Goal: Information Seeking & Learning: Learn about a topic

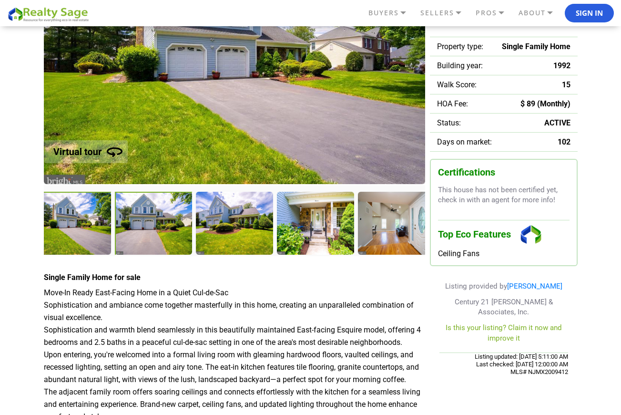
scroll to position [153, 0]
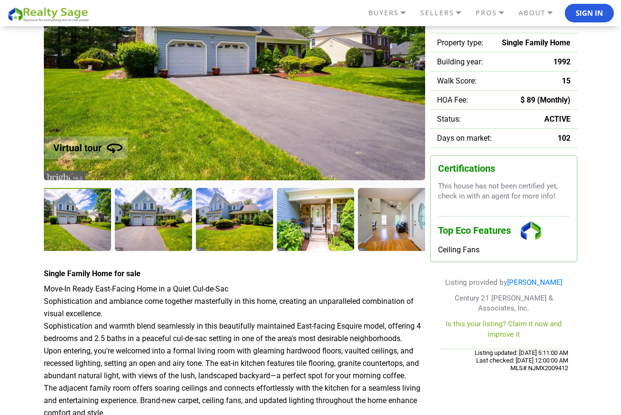
click at [82, 213] on div at bounding box center [73, 220] width 79 height 65
click at [85, 227] on div at bounding box center [73, 220] width 79 height 65
click at [137, 222] on div at bounding box center [154, 220] width 79 height 65
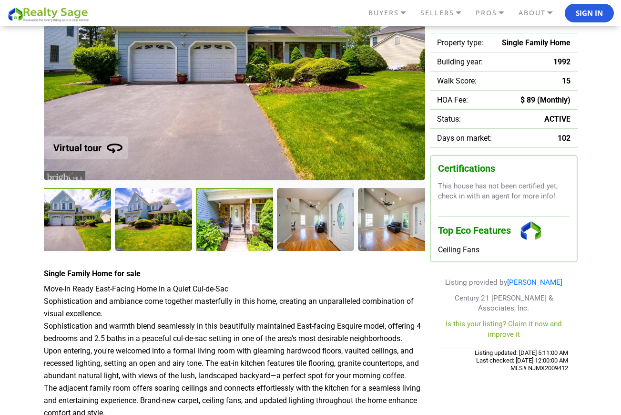
click at [208, 225] on div at bounding box center [235, 220] width 79 height 65
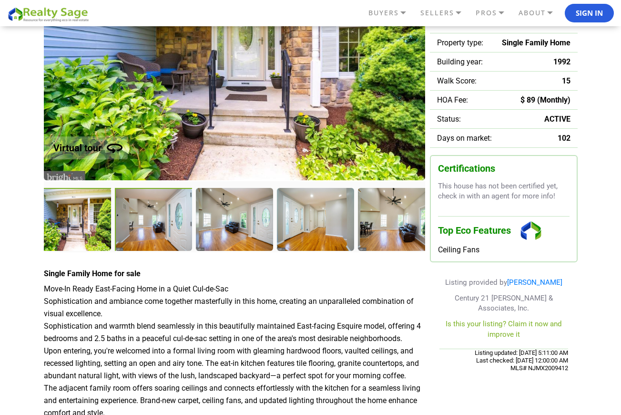
click at [148, 233] on div at bounding box center [154, 220] width 79 height 65
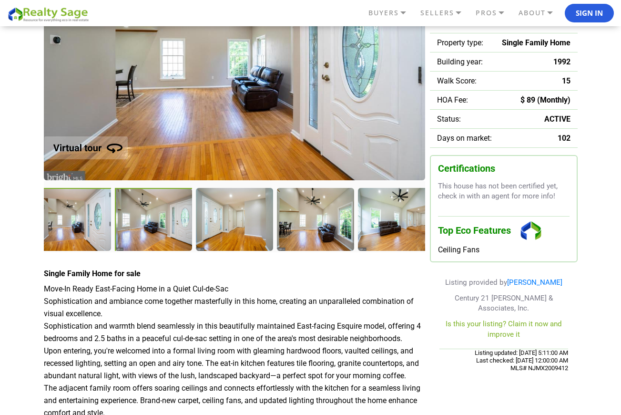
click at [166, 228] on div at bounding box center [154, 220] width 79 height 65
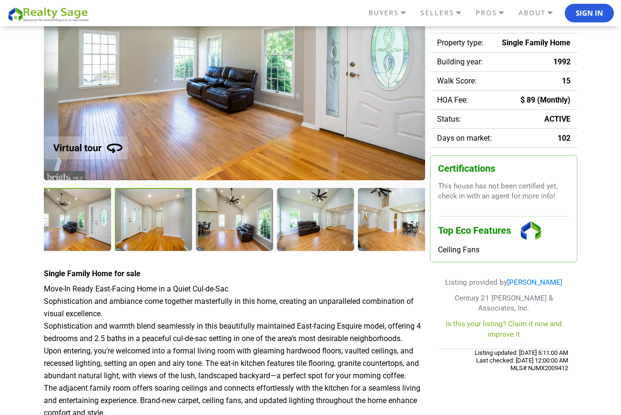
click at [156, 230] on div at bounding box center [154, 220] width 79 height 65
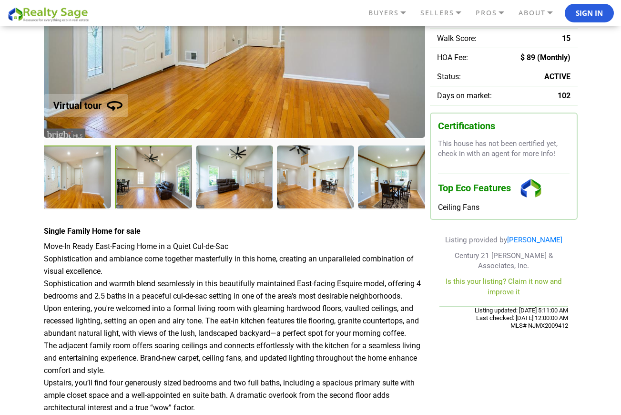
scroll to position [190, 0]
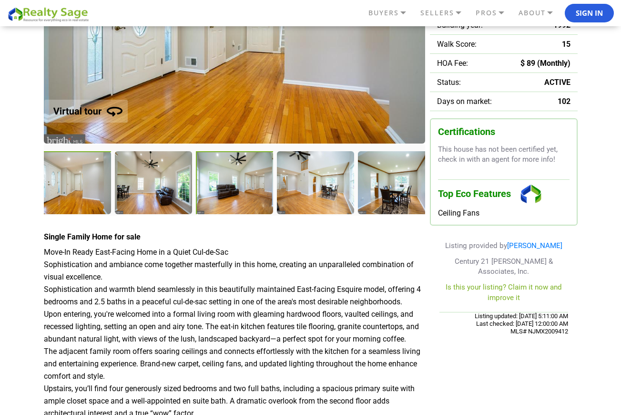
click at [214, 182] on div at bounding box center [235, 183] width 79 height 65
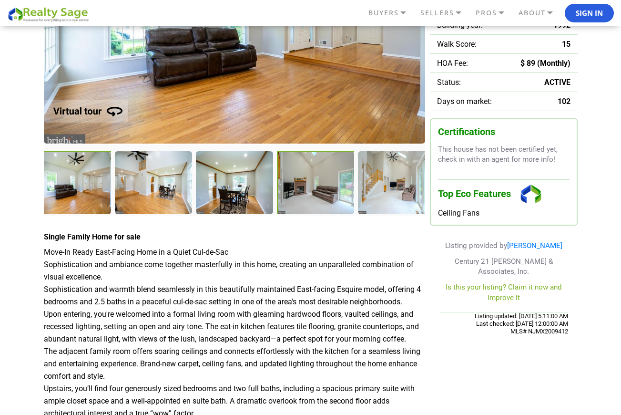
click at [293, 189] on div at bounding box center [316, 183] width 79 height 65
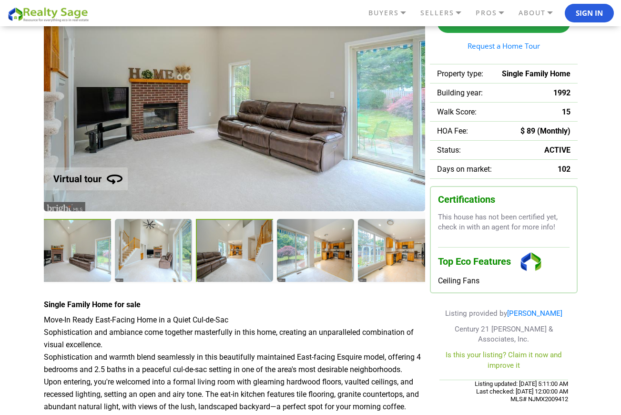
scroll to position [125, 0]
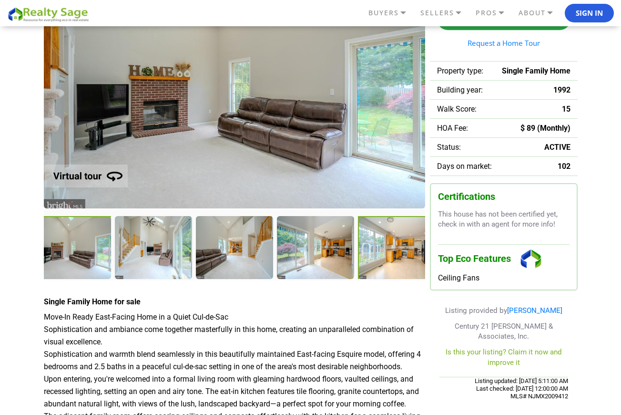
click at [384, 246] on div at bounding box center [397, 248] width 79 height 65
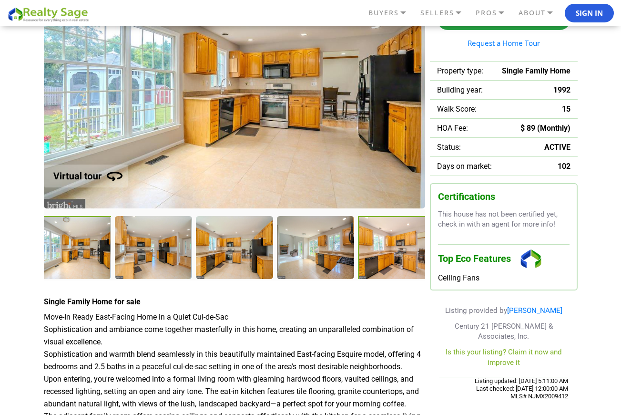
click at [381, 249] on div at bounding box center [397, 248] width 79 height 65
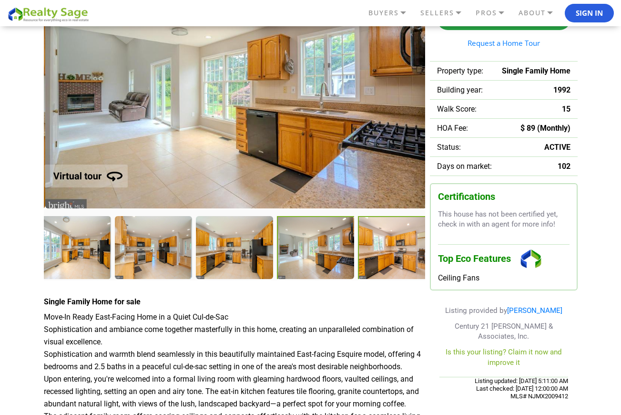
scroll to position [124, 0]
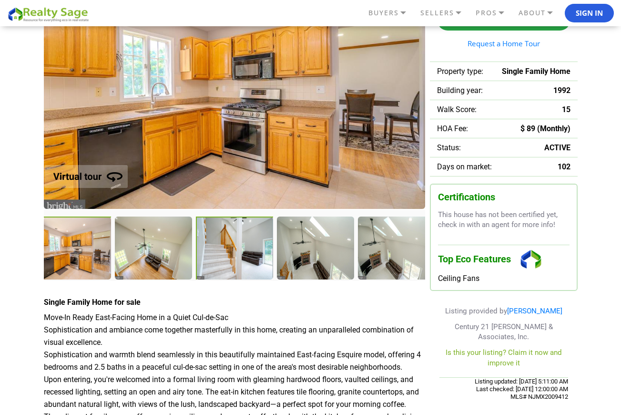
click at [221, 251] on div at bounding box center [235, 248] width 79 height 65
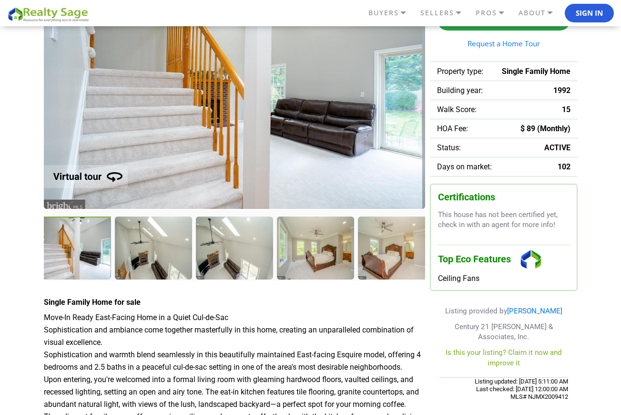
click at [60, 241] on div at bounding box center [73, 248] width 79 height 65
click at [91, 176] on img at bounding box center [83, 170] width 121 height 49
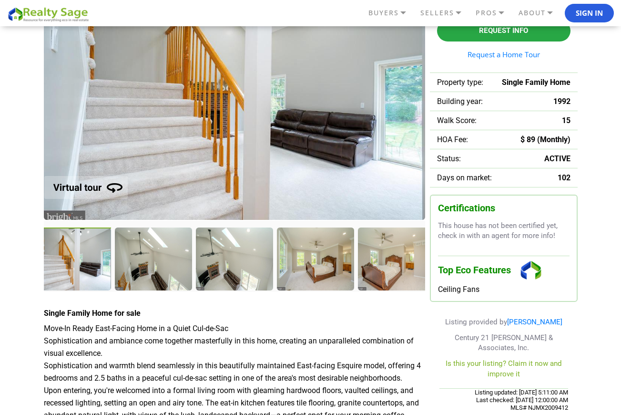
scroll to position [112, 0]
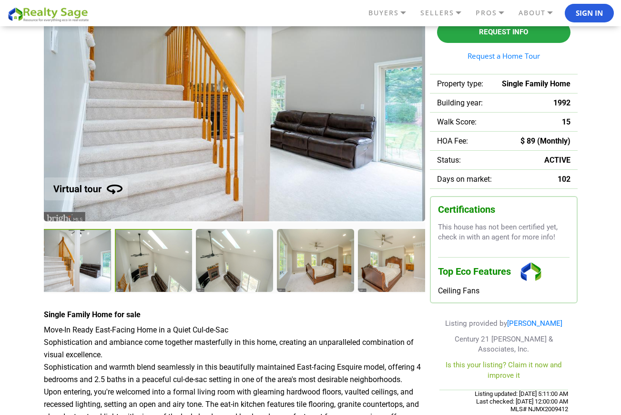
click at [133, 256] on div at bounding box center [154, 261] width 79 height 65
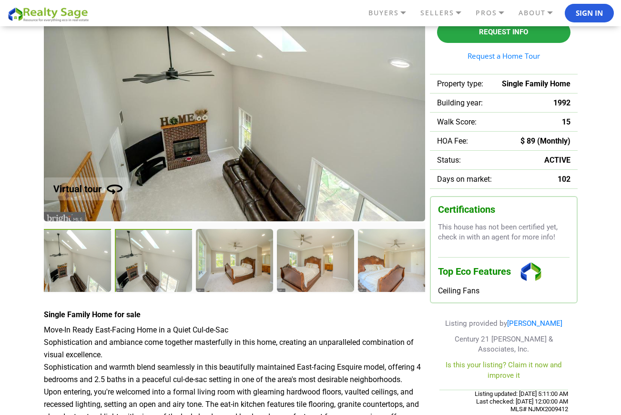
click at [161, 260] on div at bounding box center [154, 261] width 79 height 65
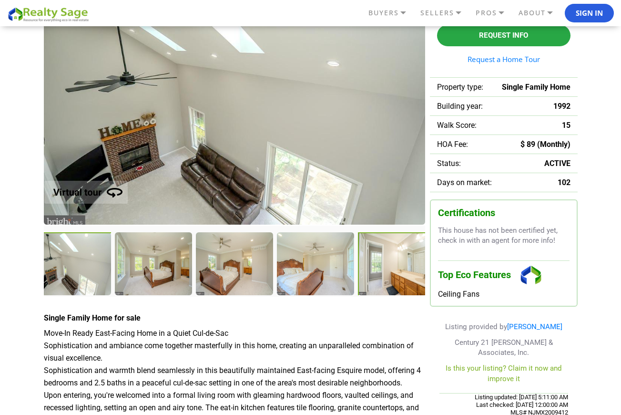
click at [386, 271] on div at bounding box center [397, 264] width 79 height 65
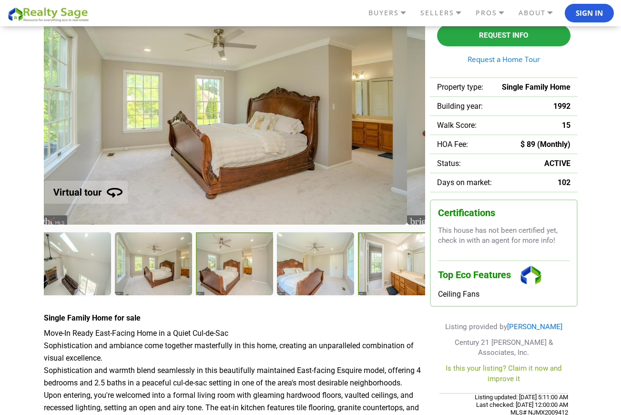
scroll to position [109, 0]
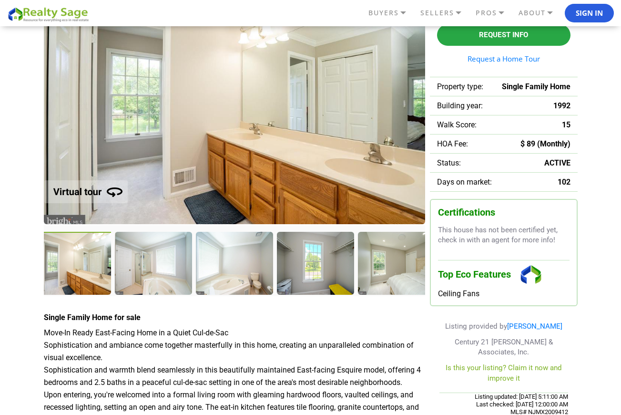
click at [386, 271] on div at bounding box center [396, 263] width 76 height 62
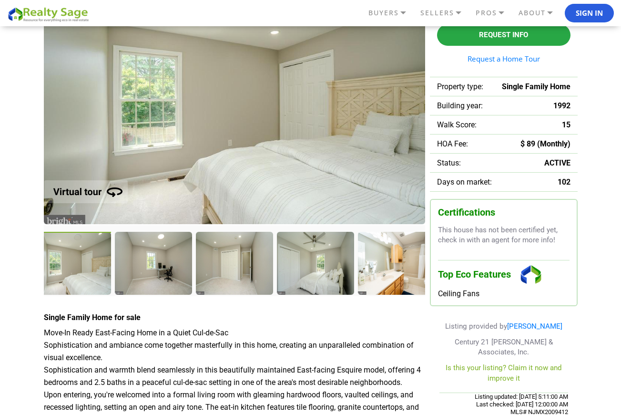
click at [386, 271] on div at bounding box center [396, 263] width 76 height 62
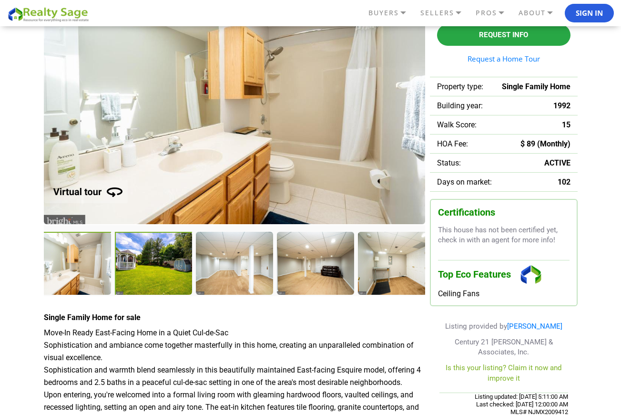
click at [162, 252] on div at bounding box center [154, 264] width 79 height 65
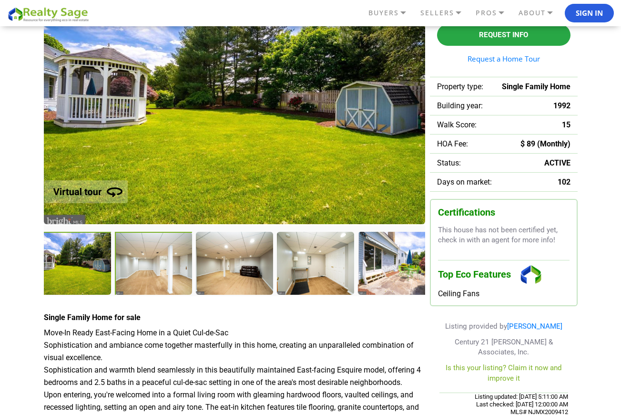
click at [170, 265] on div at bounding box center [154, 264] width 79 height 65
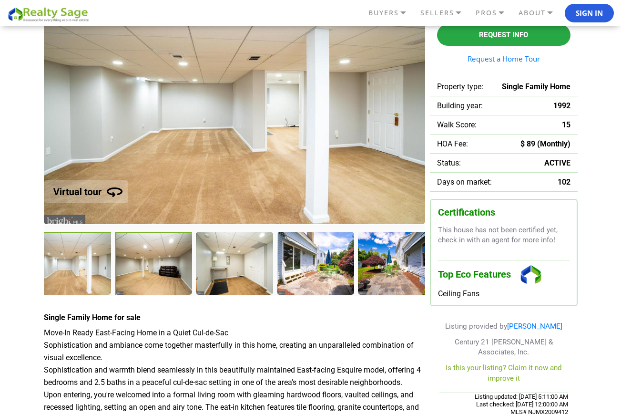
click at [169, 265] on div at bounding box center [154, 264] width 79 height 65
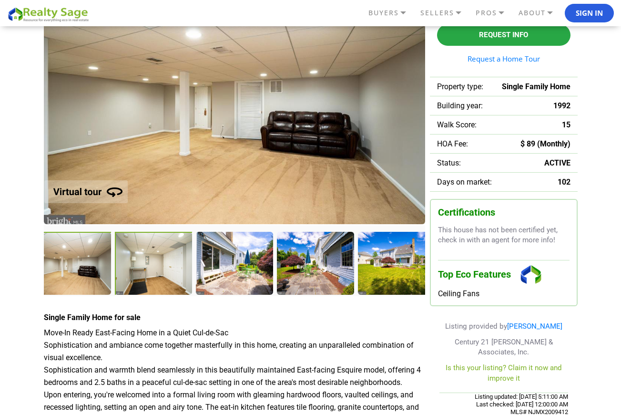
click at [164, 265] on div at bounding box center [154, 264] width 79 height 65
